Goal: Task Accomplishment & Management: Use online tool/utility

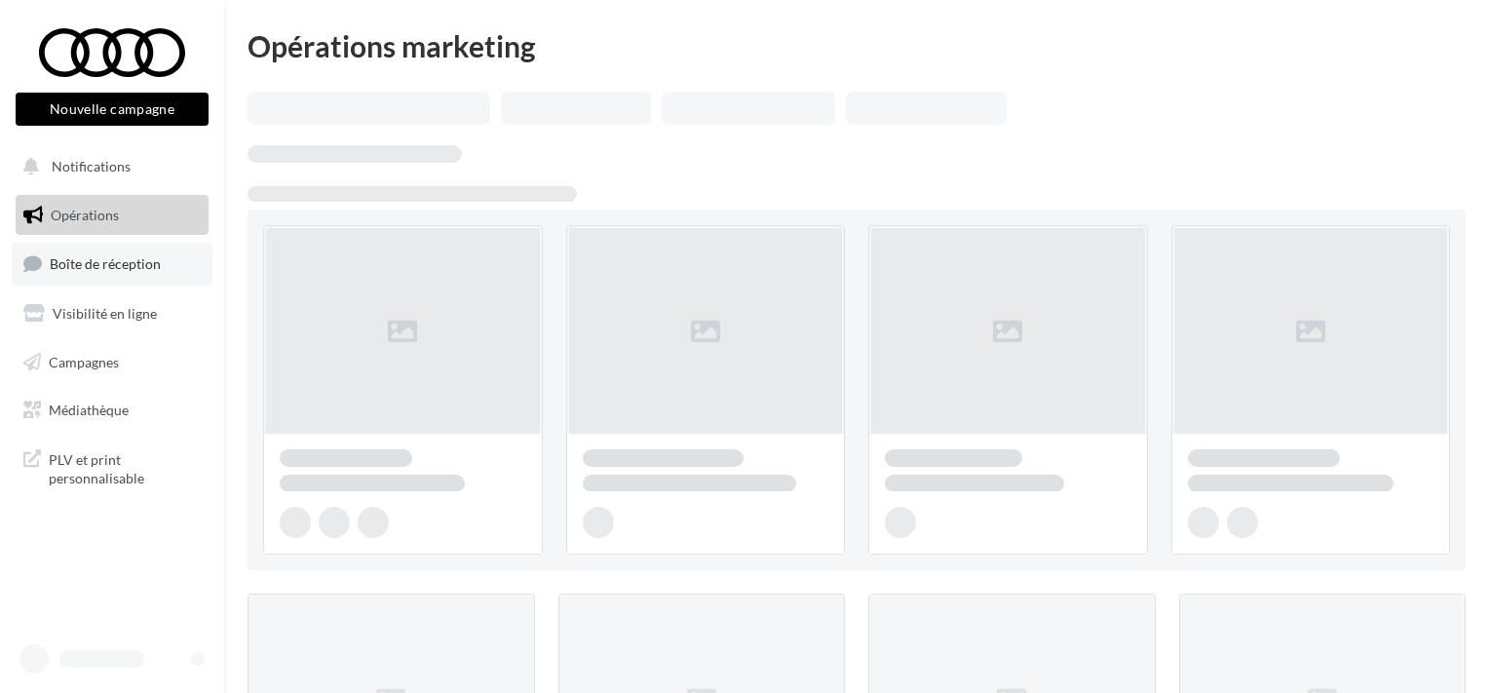
click at [122, 250] on link "Boîte de réception" at bounding box center [112, 264] width 201 height 42
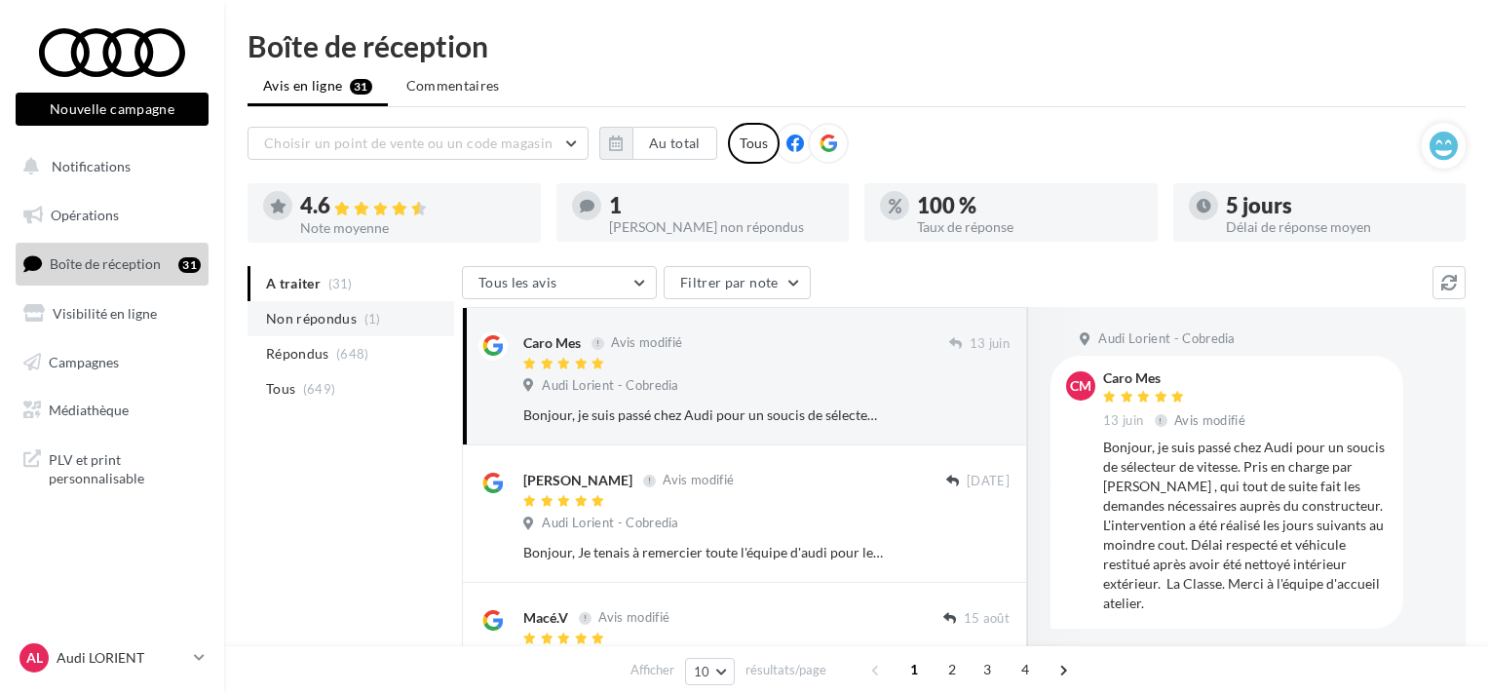
click at [347, 316] on span "Non répondus" at bounding box center [311, 318] width 91 height 19
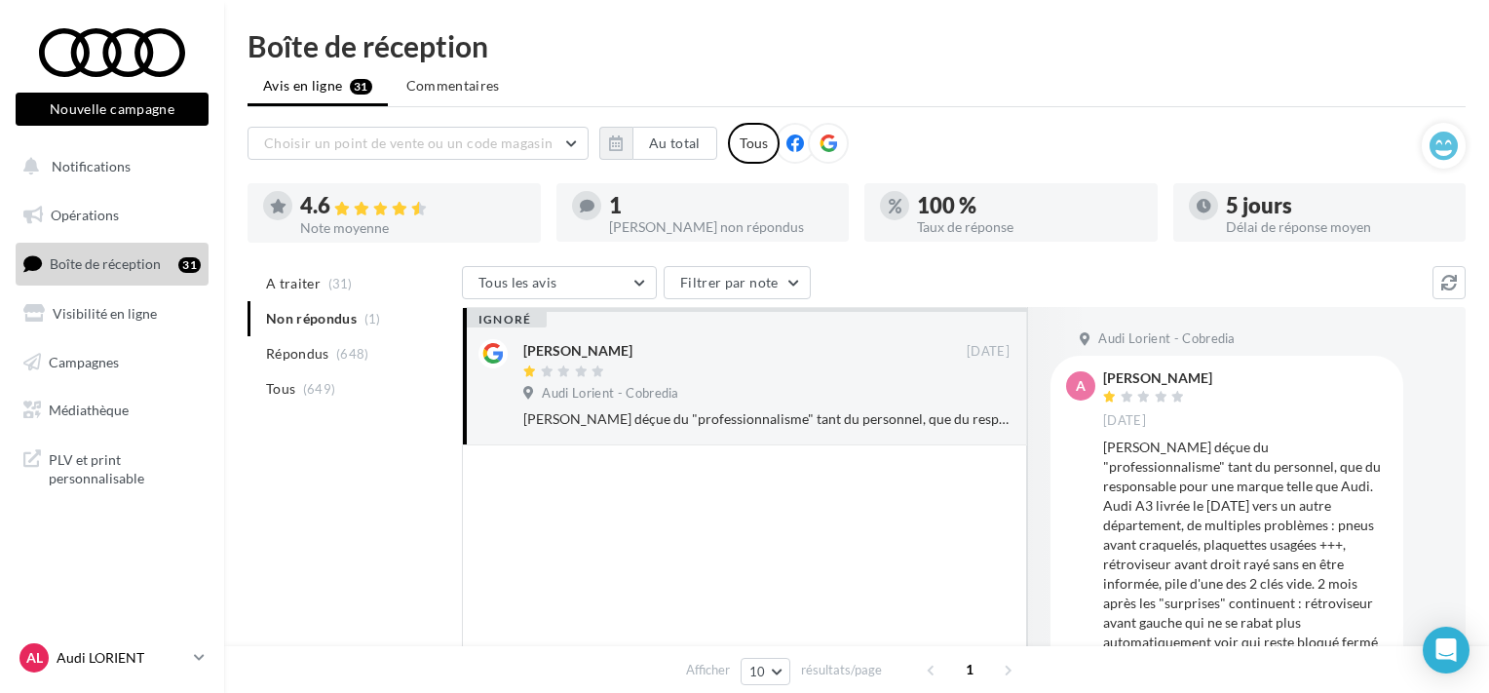
click at [58, 665] on p "Audi LORIENT" at bounding box center [122, 657] width 130 height 19
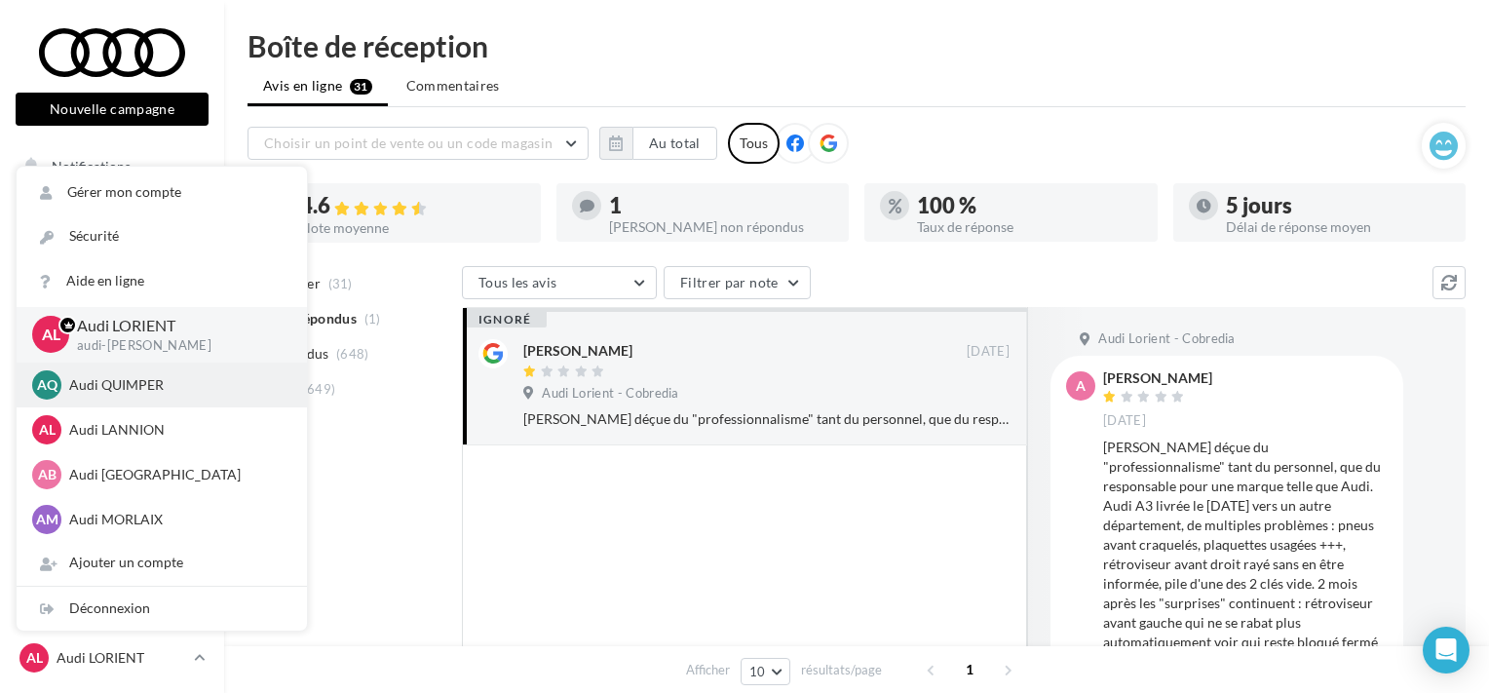
click at [150, 393] on p "Audi QUIMPER" at bounding box center [176, 384] width 214 height 19
